Goal: Information Seeking & Learning: Stay updated

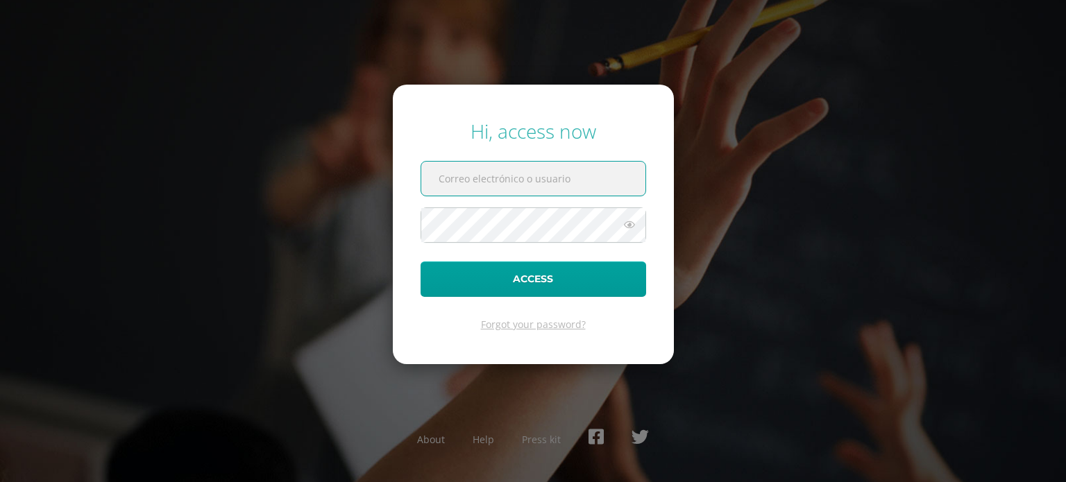
type input "14@fatima.edoo.gt"
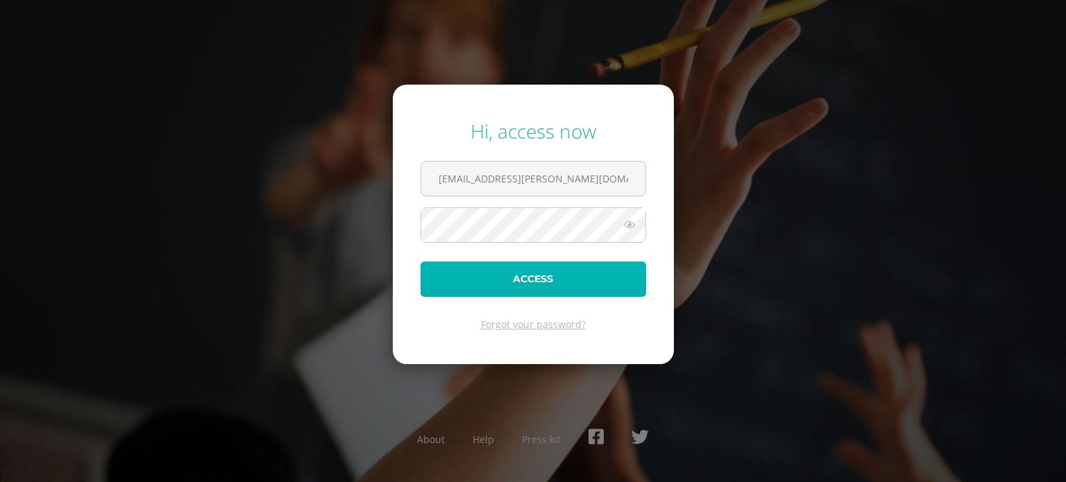
click at [500, 278] on button "Access" at bounding box center [532, 279] width 225 height 35
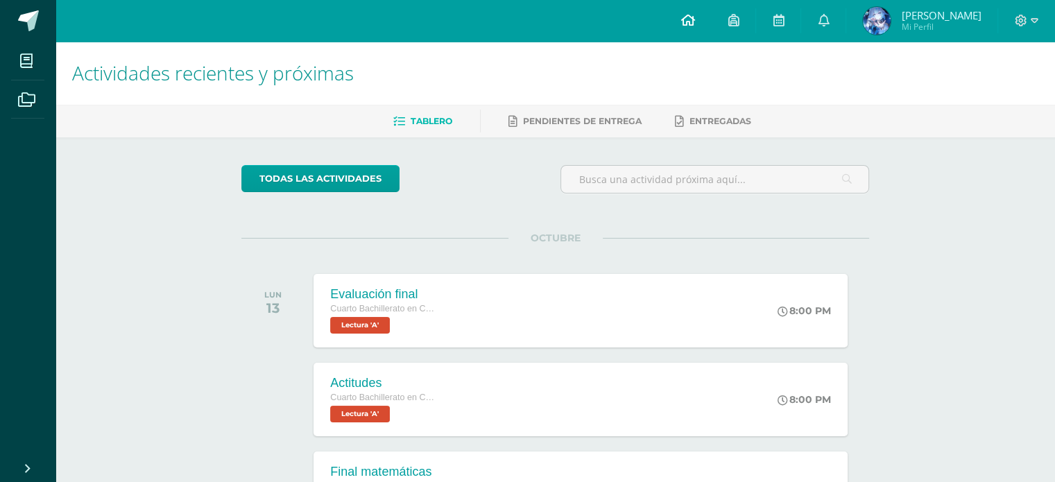
click at [694, 24] on icon at bounding box center [688, 20] width 14 height 12
click at [829, 22] on icon at bounding box center [823, 20] width 11 height 12
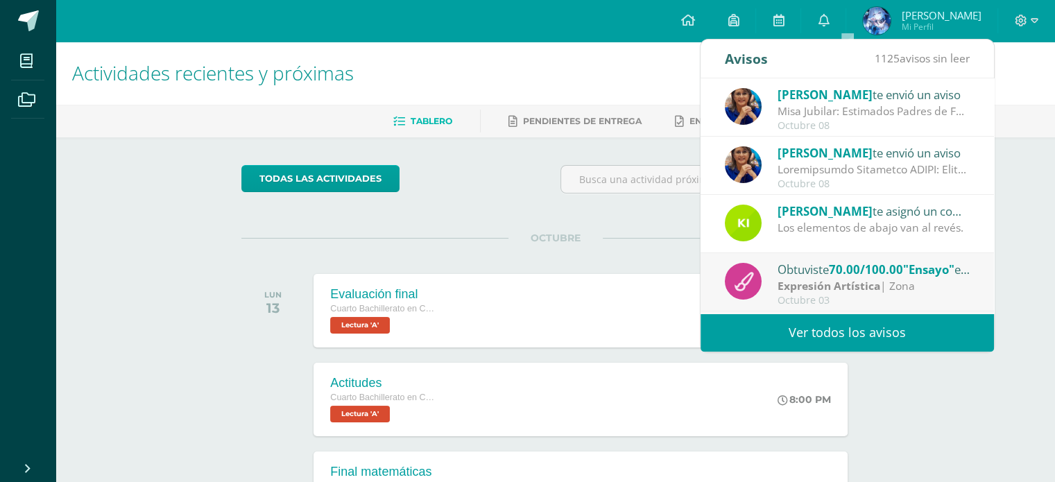
click at [785, 332] on link "Ver todos los avisos" at bounding box center [847, 333] width 293 height 38
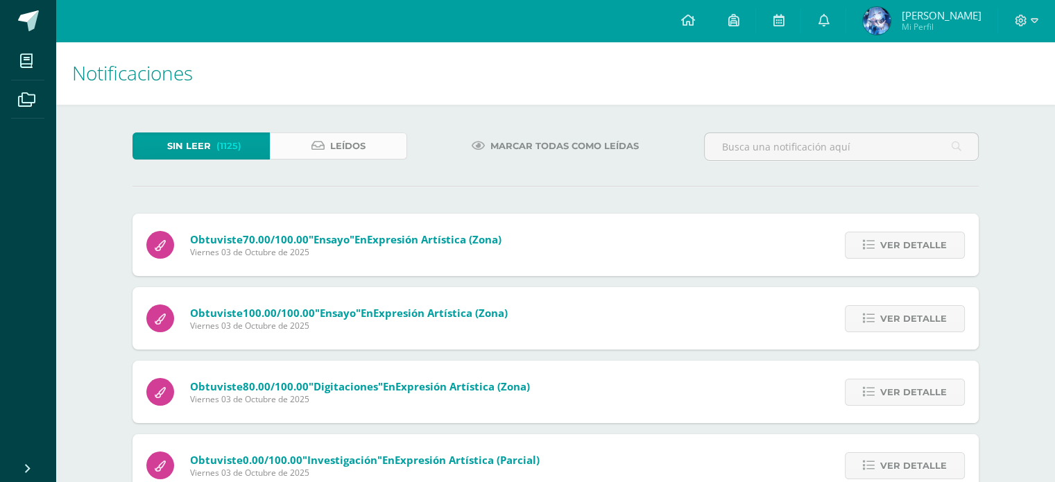
click at [376, 146] on link "Leídos" at bounding box center [338, 146] width 137 height 27
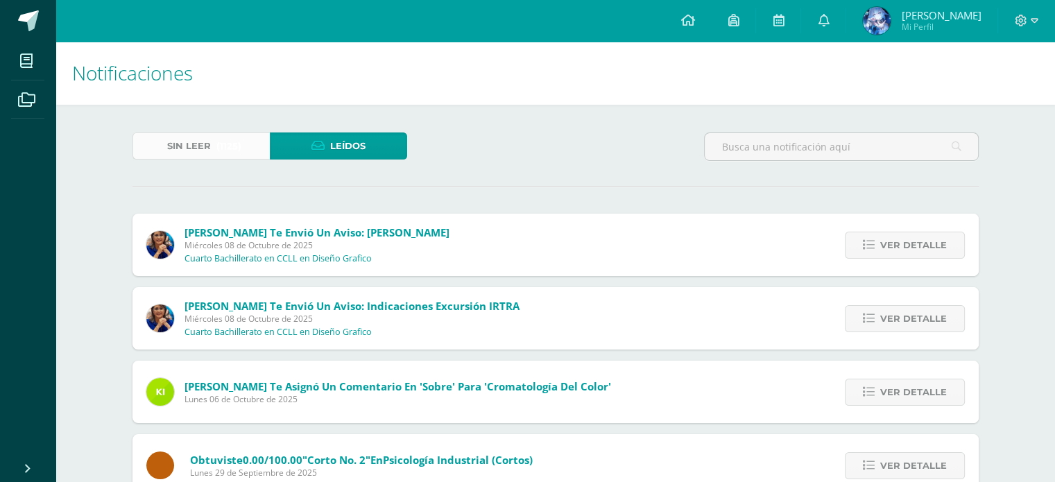
click at [237, 145] on span "(1125)" at bounding box center [228, 146] width 25 height 26
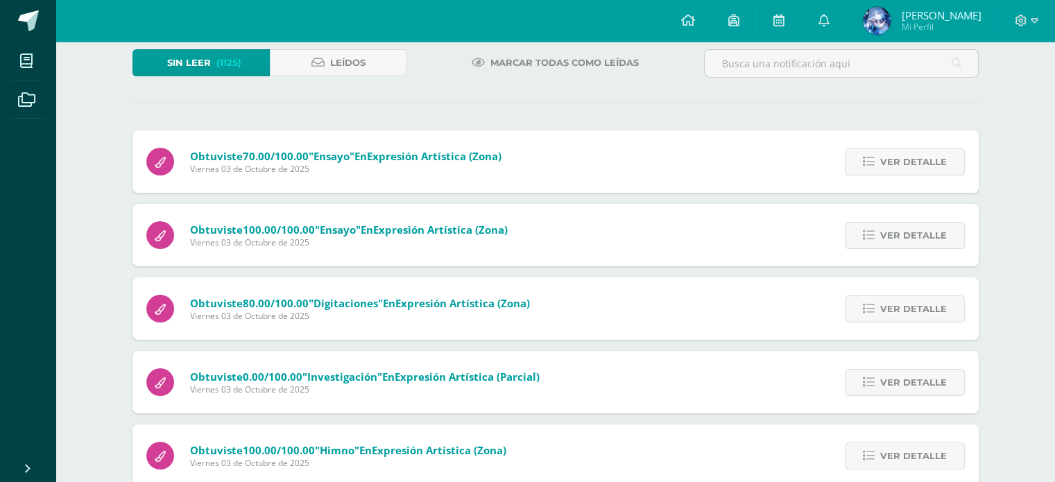
scroll to position [111, 0]
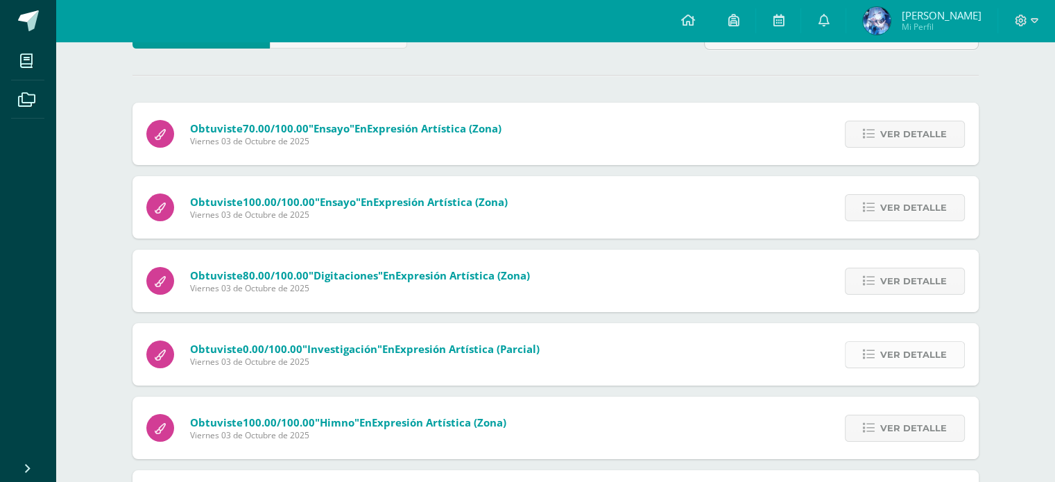
click at [914, 354] on span "Ver detalle" at bounding box center [913, 355] width 67 height 26
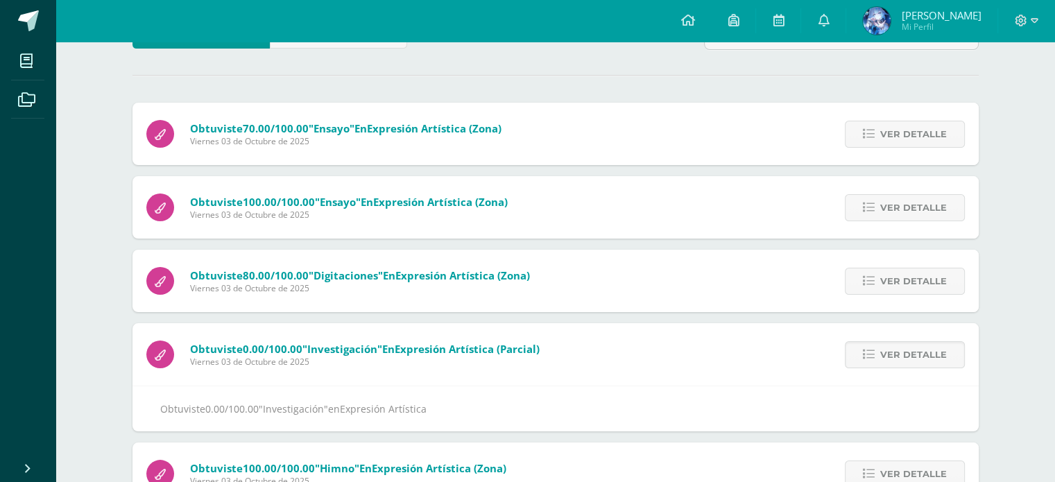
click at [1016, 449] on div "Notificaciones Sin leer (1125) Leídos Marcar todas como leídas Obtuviste 70.00/…" at bounding box center [556, 439] width 1000 height 1016
click at [1025, 335] on div "Notificaciones Sin leer (1125) Leídos Marcar todas como leídas Obtuviste 70.00/…" at bounding box center [556, 439] width 1000 height 1016
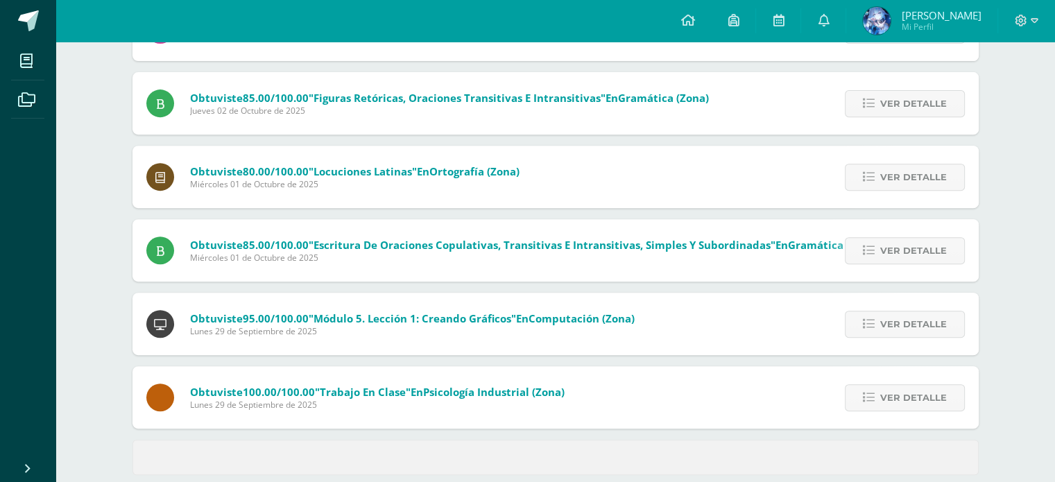
scroll to position [576, 0]
